Goal: Information Seeking & Learning: Understand process/instructions

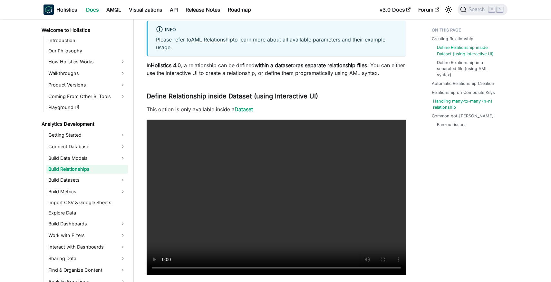
click at [444, 104] on link "Handling many-to-many (n-n) relationship" at bounding box center [469, 104] width 72 height 12
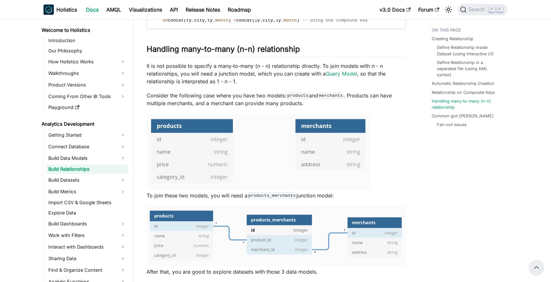
scroll to position [1323, 0]
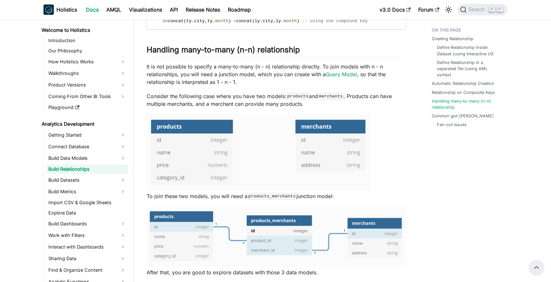
click at [276, 95] on p "Consider the following case where you have two models: products and merchants .…" at bounding box center [276, 99] width 259 height 15
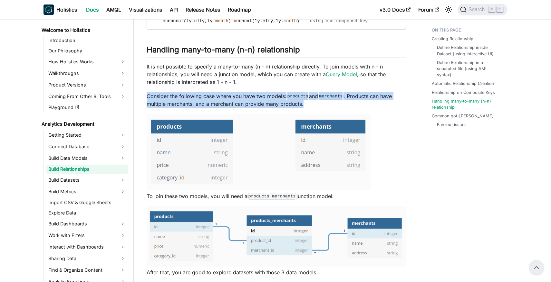
click at [276, 95] on p "Consider the following case where you have two models: products and merchants .…" at bounding box center [276, 99] width 259 height 15
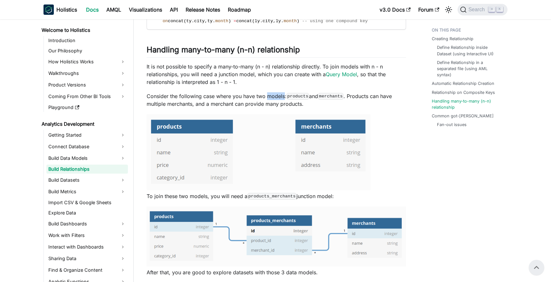
click at [276, 95] on p "Consider the following case where you have two models: products and merchants .…" at bounding box center [276, 99] width 259 height 15
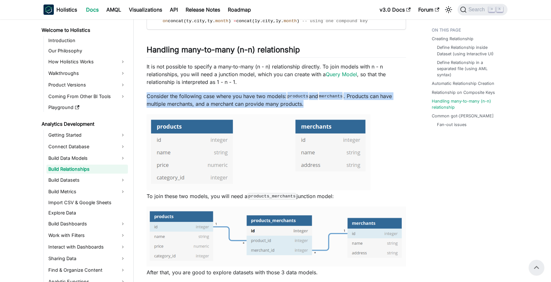
click at [276, 95] on p "Consider the following case where you have two models: products and merchants .…" at bounding box center [276, 99] width 259 height 15
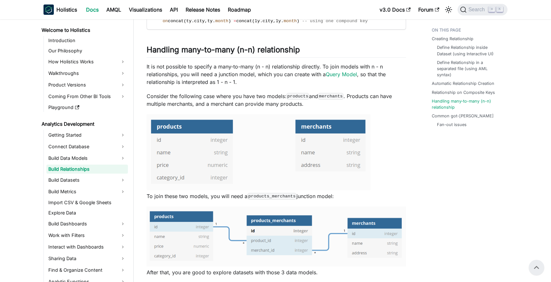
click at [318, 82] on p "It is not possible to specify a many-to-many (n - n) relationship directly. To …" at bounding box center [276, 74] width 259 height 23
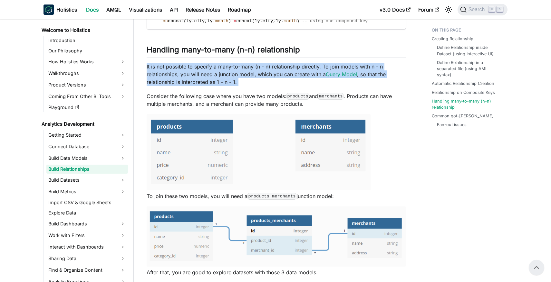
click at [318, 82] on p "It is not possible to specify a many-to-many (n - n) relationship directly. To …" at bounding box center [276, 74] width 259 height 23
click at [319, 82] on p "It is not possible to specify a many-to-many (n - n) relationship directly. To …" at bounding box center [276, 74] width 259 height 23
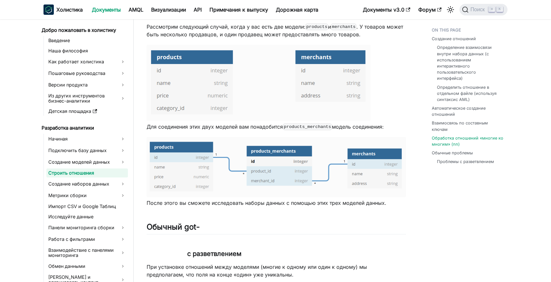
scroll to position [1508, 0]
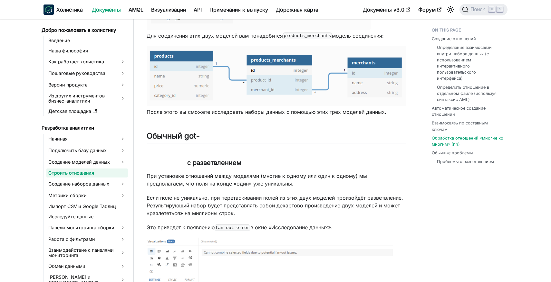
click at [283, 114] on font "После этого вы сможете исследовать наборы данных с помощью этих трех моделей да…" at bounding box center [267, 112] width 240 height 6
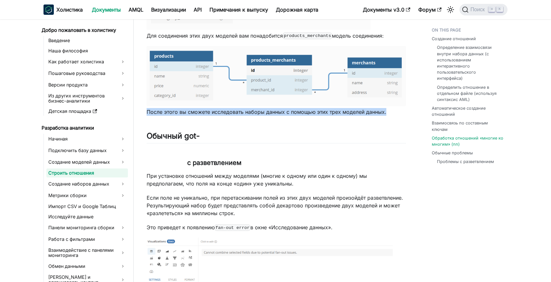
click at [283, 114] on font "После этого вы сможете исследовать наборы данных с помощью этих трех моделей да…" at bounding box center [267, 112] width 240 height 6
click at [284, 114] on font "После этого вы сможете исследовать наборы данных с помощью этих трех моделей да…" at bounding box center [267, 112] width 240 height 6
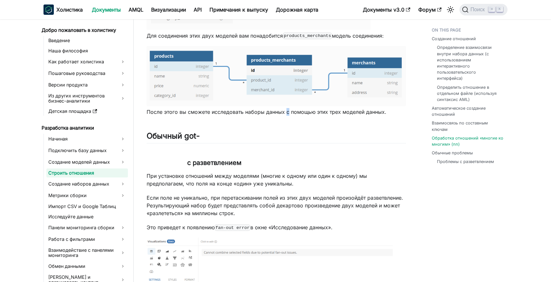
click at [284, 114] on font "После этого вы сможете исследовать наборы данных с помощью этих трех моделей да…" at bounding box center [267, 112] width 240 height 6
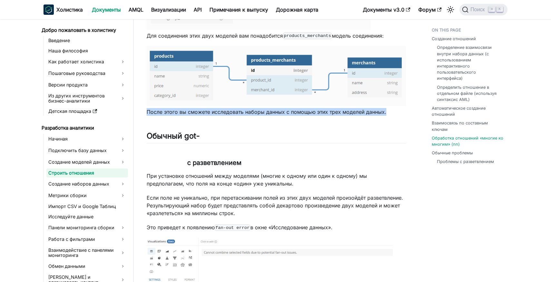
click at [284, 114] on font "После этого вы сможете исследовать наборы данных с помощью этих трех моделей да…" at bounding box center [267, 112] width 240 height 6
click at [287, 114] on font "После этого вы сможете исследовать наборы данных с помощью этих трех моделей да…" at bounding box center [267, 112] width 240 height 6
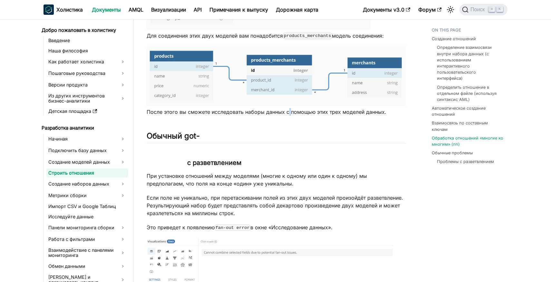
click at [287, 114] on font "После этого вы сможете исследовать наборы данных с помощью этих трех моделей да…" at bounding box center [267, 112] width 240 height 6
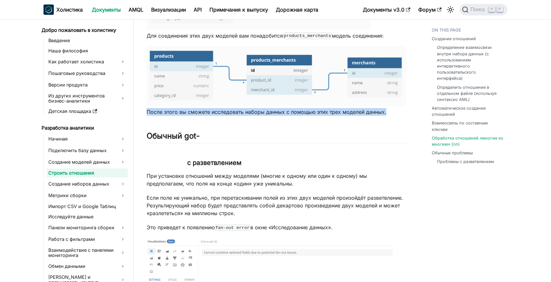
click at [287, 114] on font "После этого вы сможете исследовать наборы данных с помощью этих трех моделей да…" at bounding box center [267, 112] width 240 height 6
click at [283, 114] on font "После этого вы сможете исследовать наборы данных с помощью этих трех моделей да…" at bounding box center [267, 112] width 240 height 6
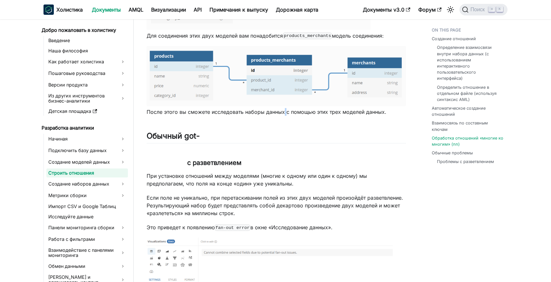
click at [283, 114] on font "После этого вы сможете исследовать наборы данных с помощью этих трех моделей да…" at bounding box center [267, 112] width 240 height 6
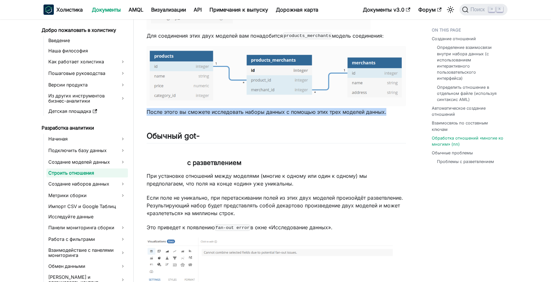
click at [283, 114] on font "После этого вы сможете исследовать наборы данных с помощью этих трех моделей да…" at bounding box center [267, 112] width 240 height 6
click at [285, 114] on font "После этого вы сможете исследовать наборы данных с помощью этих трех моделей да…" at bounding box center [267, 112] width 240 height 6
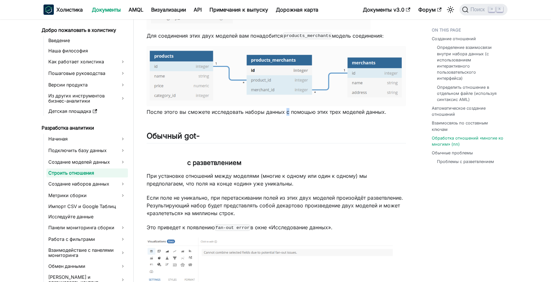
click at [285, 114] on font "После этого вы сможете исследовать наборы данных с помощью этих трех моделей да…" at bounding box center [267, 112] width 240 height 6
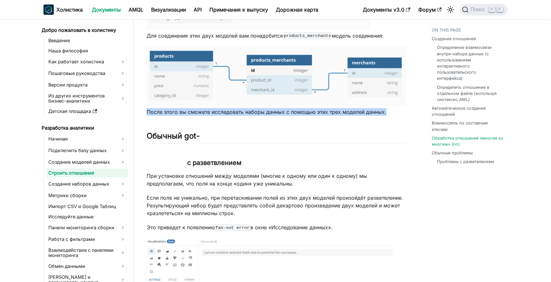
click at [285, 114] on font "После этого вы сможете исследовать наборы данных с помощью этих трех моделей да…" at bounding box center [267, 112] width 240 height 6
click at [289, 114] on font "После этого вы сможете исследовать наборы данных с помощью этих трех моделей да…" at bounding box center [267, 112] width 240 height 6
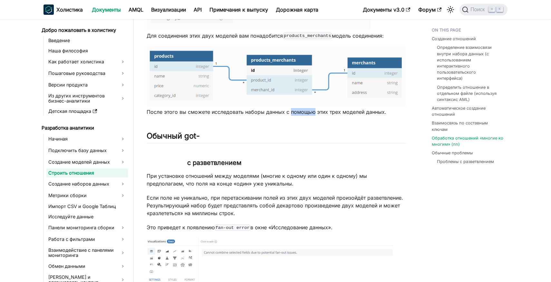
click at [289, 114] on font "После этого вы сможете исследовать наборы данных с помощью этих трех моделей да…" at bounding box center [267, 112] width 240 height 6
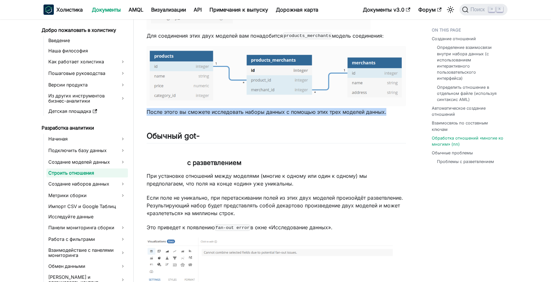
click at [289, 114] on font "После этого вы сможете исследовать наборы данных с помощью этих трех моделей да…" at bounding box center [267, 112] width 240 height 6
click at [285, 114] on font "После этого вы сможете исследовать наборы данных с помощью этих трех моделей да…" at bounding box center [267, 112] width 240 height 6
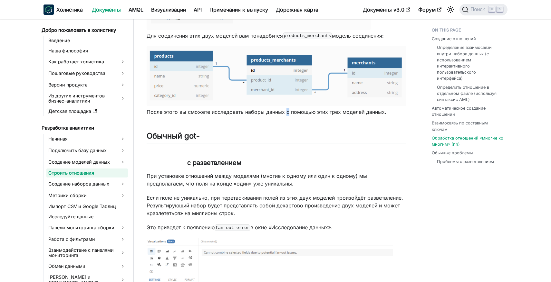
click at [285, 114] on font "После этого вы сможете исследовать наборы данных с помощью этих трех моделей да…" at bounding box center [267, 112] width 240 height 6
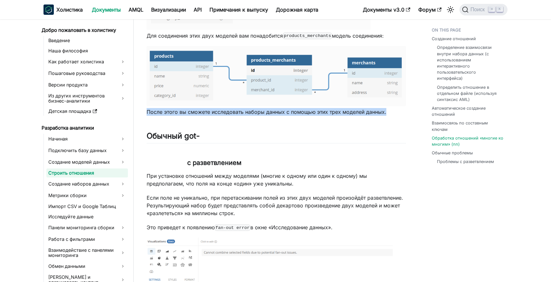
click at [285, 114] on font "После этого вы сможете исследовать наборы данных с помощью этих трех моделей да…" at bounding box center [267, 112] width 240 height 6
click at [286, 114] on font "После этого вы сможете исследовать наборы данных с помощью этих трех моделей да…" at bounding box center [267, 112] width 240 height 6
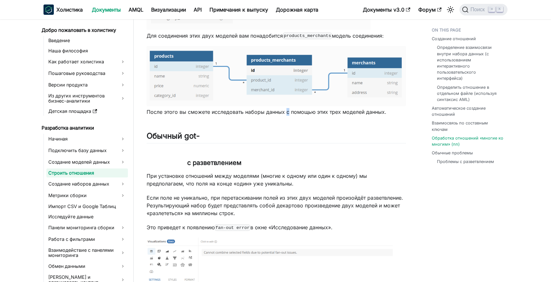
click at [286, 114] on font "После этого вы сможете исследовать наборы данных с помощью этих трех моделей да…" at bounding box center [267, 112] width 240 height 6
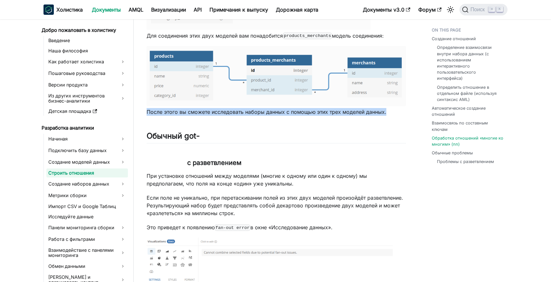
click at [286, 114] on font "После этого вы сможете исследовать наборы данных с помощью этих трех моделей да…" at bounding box center [267, 112] width 240 height 6
click at [283, 114] on font "После этого вы сможете исследовать наборы данных с помощью этих трех моделей да…" at bounding box center [267, 112] width 240 height 6
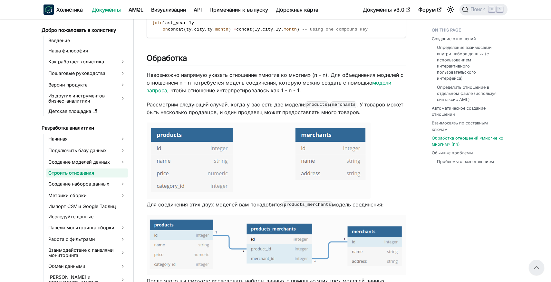
scroll to position [1321, 0]
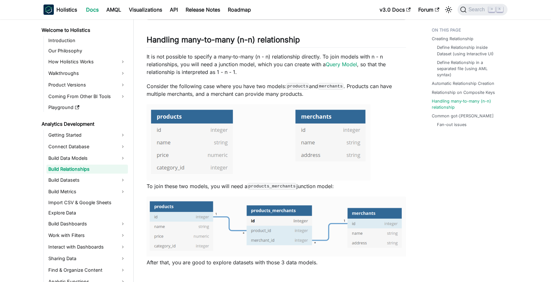
scroll to position [1338, 0]
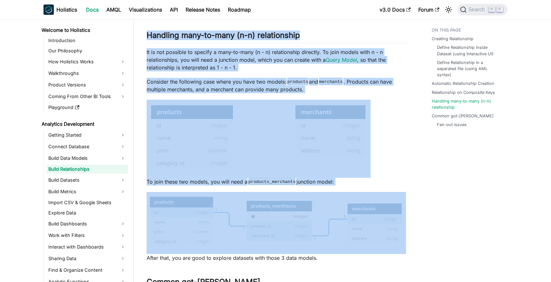
drag, startPoint x: 147, startPoint y: 33, endPoint x: 399, endPoint y: 224, distance: 315.7
copy div "Handling many-to-many (n-n) relationship ​ It is not possible to specify a many…"
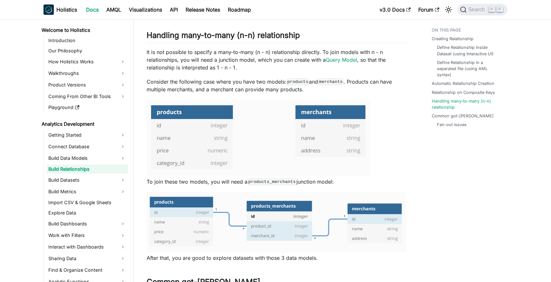
click at [322, 259] on p "After that, you are good to explore datasets with those 3 data models." at bounding box center [276, 258] width 259 height 8
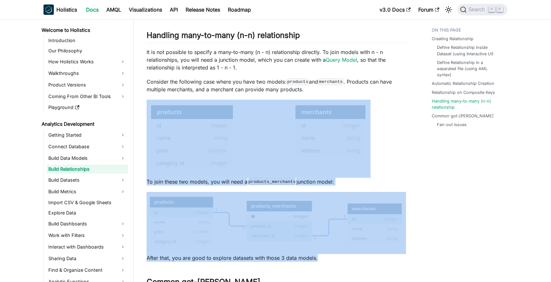
drag, startPoint x: 322, startPoint y: 259, endPoint x: 238, endPoint y: 154, distance: 133.8
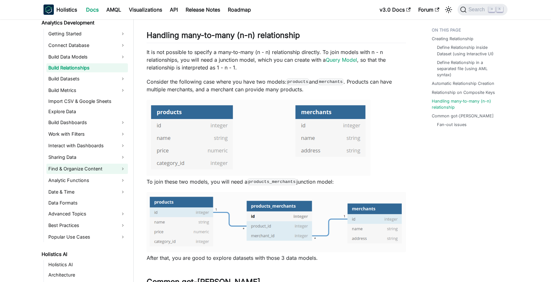
scroll to position [103, 0]
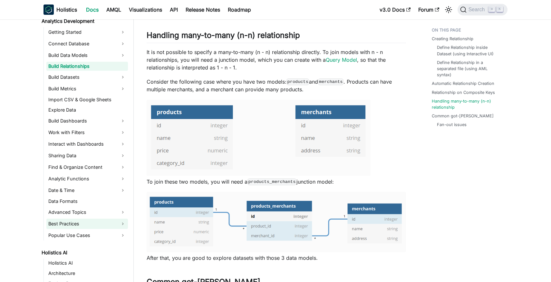
click at [90, 221] on link "Best Practices" at bounding box center [86, 224] width 81 height 10
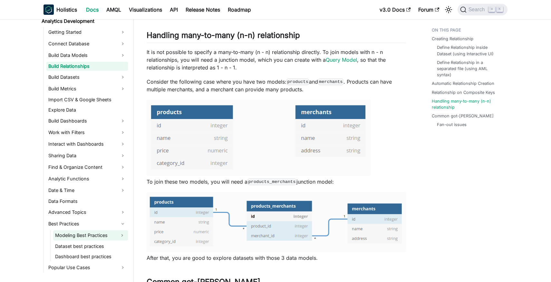
click at [101, 239] on link "Modeling Best Practices" at bounding box center [84, 236] width 63 height 10
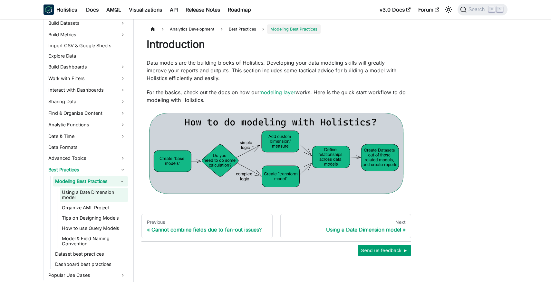
scroll to position [158, 0]
click at [109, 184] on link "Modeling Best Practices" at bounding box center [84, 181] width 63 height 10
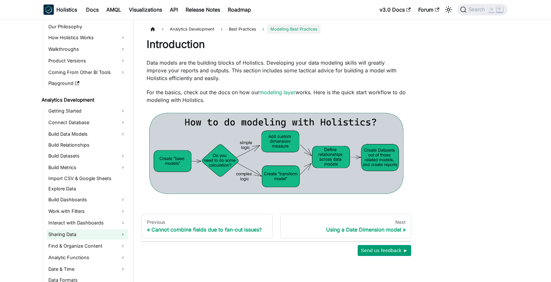
scroll to position [3, 0]
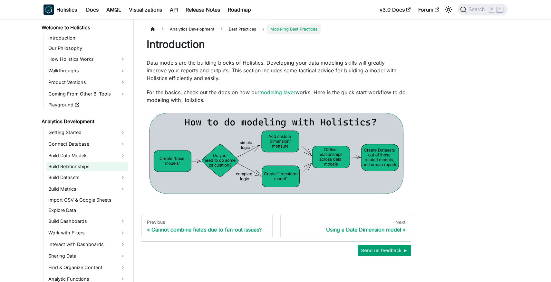
click at [92, 163] on link "Build Relationships" at bounding box center [86, 166] width 81 height 9
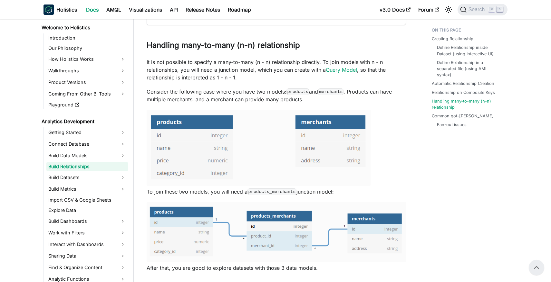
scroll to position [1326, 0]
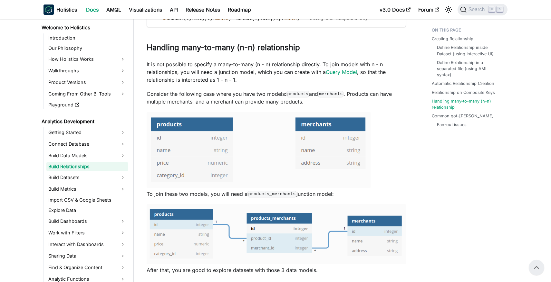
click at [232, 72] on p "It is not possible to specify a many-to-many (n - n) relationship directly. To …" at bounding box center [276, 72] width 259 height 23
drag, startPoint x: 232, startPoint y: 72, endPoint x: 247, endPoint y: 71, distance: 14.5
click at [247, 71] on p "It is not possible to specify a many-to-many (n - n) relationship directly. To …" at bounding box center [276, 72] width 259 height 23
click at [233, 71] on p "It is not possible to specify a many-to-many (n - n) relationship directly. To …" at bounding box center [276, 72] width 259 height 23
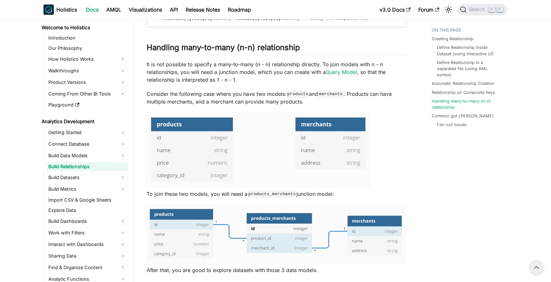
click at [231, 72] on p "It is not possible to specify a many-to-many (n - n) relationship directly. To …" at bounding box center [276, 72] width 259 height 23
copy p "junction"
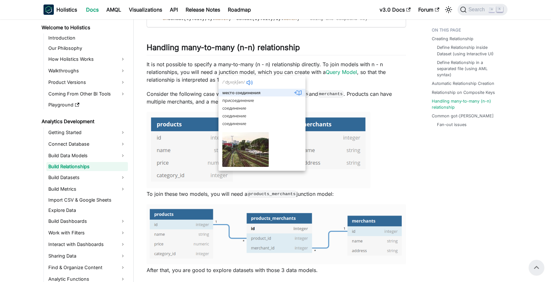
click at [303, 66] on p "It is not possible to specify a many-to-many (n - n) relationship directly. To …" at bounding box center [276, 72] width 259 height 23
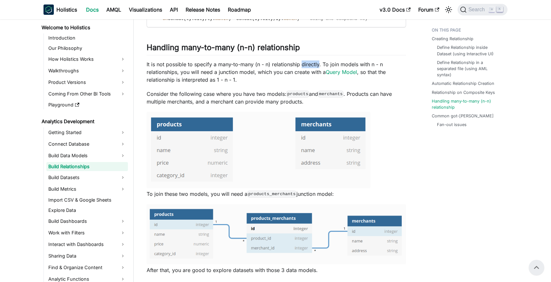
click at [303, 66] on p "It is not possible to specify a many-to-many (n - n) relationship directly. To …" at bounding box center [276, 72] width 259 height 23
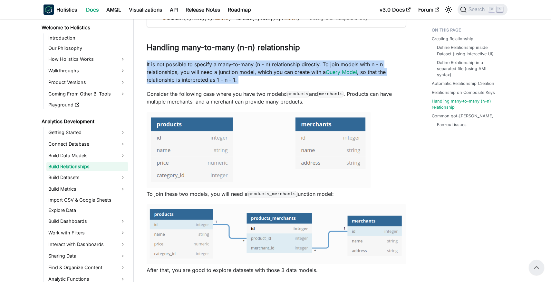
click at [303, 66] on p "It is not possible to specify a many-to-many (n - n) relationship directly. To …" at bounding box center [276, 72] width 259 height 23
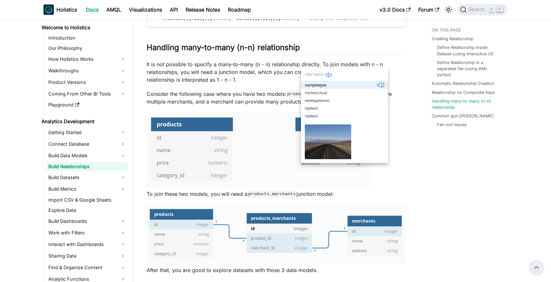
click at [305, 66] on p "It is not possible to specify a many-to-many (n - n) relationship directly. To …" at bounding box center [276, 72] width 259 height 23
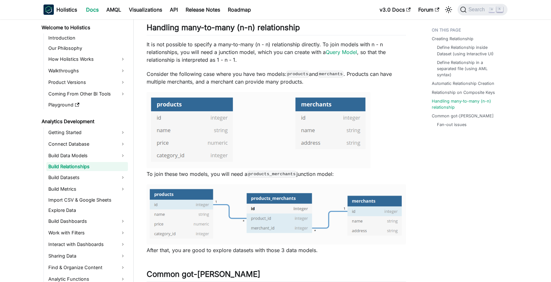
scroll to position [1346, 0]
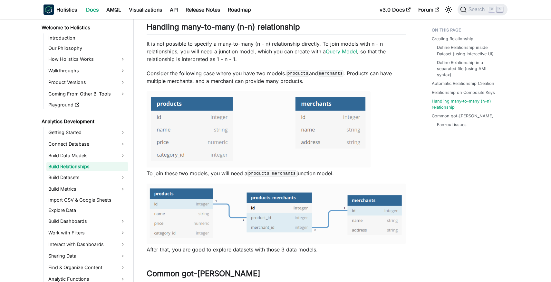
click at [279, 252] on p "After that, you are good to explore datasets with those 3 data models." at bounding box center [276, 250] width 259 height 8
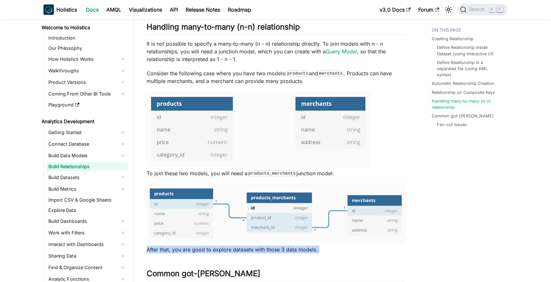
click at [279, 252] on p "After that, you are good to explore datasets with those 3 data models." at bounding box center [276, 250] width 259 height 8
click at [284, 252] on p "After that, you are good to explore datasets with those 3 data models." at bounding box center [276, 250] width 259 height 8
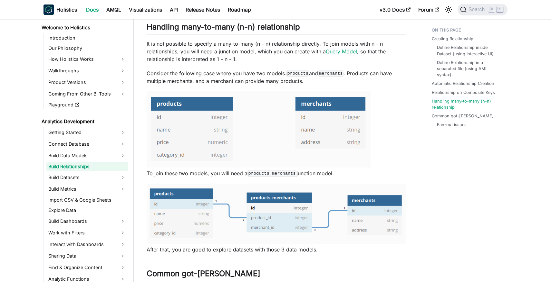
click at [309, 175] on p "To join these two models, you will need a products_merchants junction model:" at bounding box center [276, 174] width 259 height 8
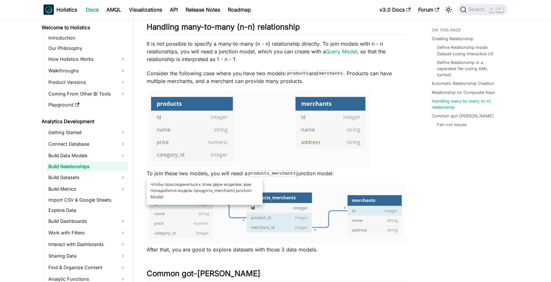
click at [309, 175] on p "To join these two models, you will need a products_merchants junction model:" at bounding box center [276, 174] width 259 height 8
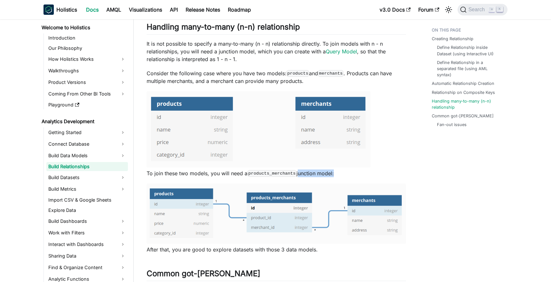
drag, startPoint x: 309, startPoint y: 175, endPoint x: 328, endPoint y: 175, distance: 18.7
click at [328, 175] on p "To join these two models, you will need a products_merchants junction model:" at bounding box center [276, 174] width 259 height 8
click at [341, 175] on p "To join these two models, you will need a products_merchants junction model:" at bounding box center [276, 174] width 259 height 8
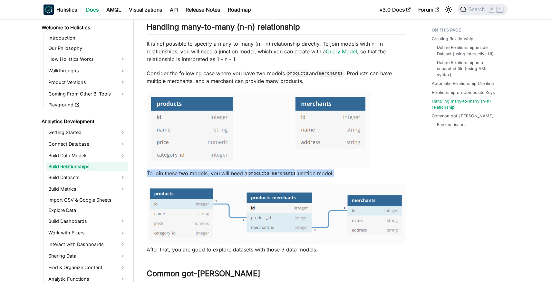
click at [341, 175] on p "To join these two models, you will need a products_merchants junction model:" at bounding box center [276, 174] width 259 height 8
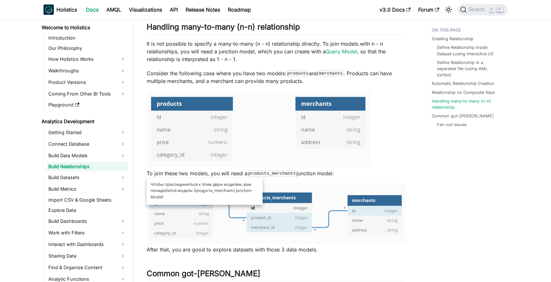
click at [343, 175] on p "To join these two models, you will need a products_merchants junction model:" at bounding box center [276, 174] width 259 height 8
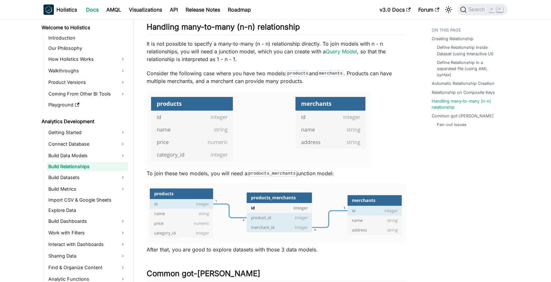
click at [343, 175] on p "To join these two models, you will need a products_merchants junction model:" at bounding box center [276, 174] width 259 height 8
click at [345, 175] on p "To join these two models, you will need a products_merchants junction model:" at bounding box center [276, 174] width 259 height 8
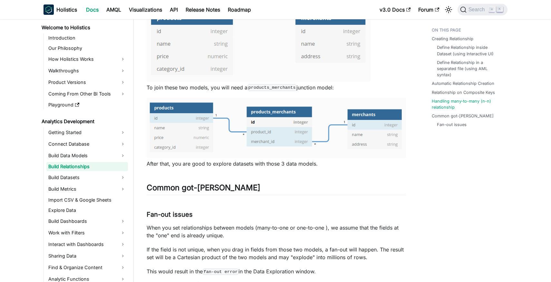
scroll to position [1566, 0]
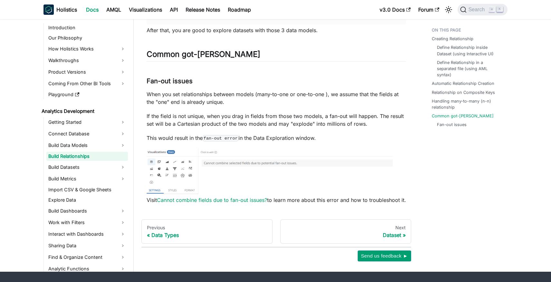
click at [148, 97] on p "When you set relationships between models (many-to-one or one-to-one ), we assu…" at bounding box center [276, 97] width 259 height 15
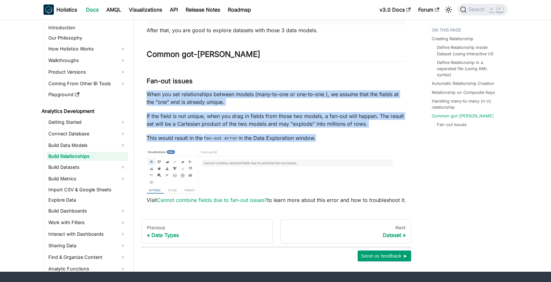
drag, startPoint x: 148, startPoint y: 97, endPoint x: 321, endPoint y: 141, distance: 178.9
click at [331, 141] on p "This would result in the fan-out error in the Data Exploration window." at bounding box center [276, 138] width 259 height 8
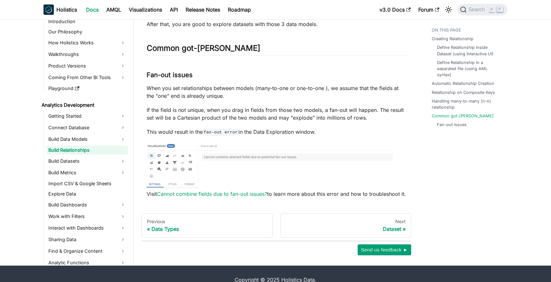
scroll to position [1573, 0]
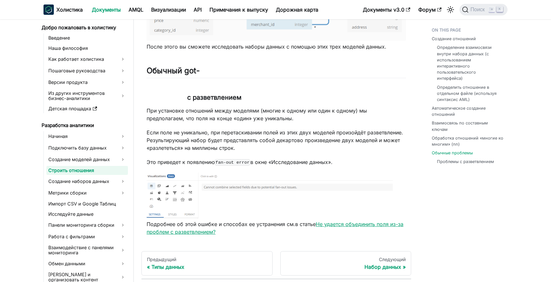
click at [355, 225] on font "Не удается объединить поля из-за проблем с разветвлением?" at bounding box center [275, 228] width 257 height 14
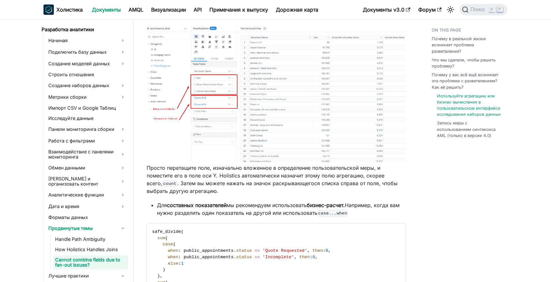
scroll to position [1475, 0]
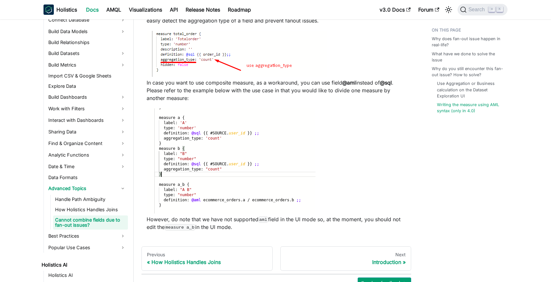
scroll to position [1713, 0]
